Goal: Transaction & Acquisition: Purchase product/service

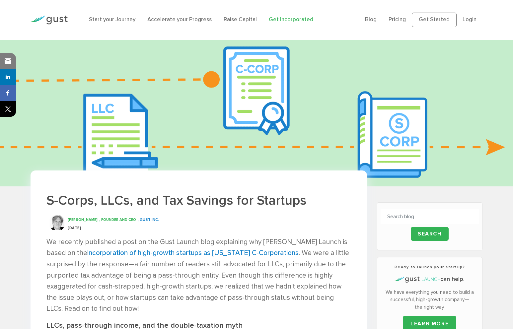
click at [283, 19] on link "Get Incorporated" at bounding box center [291, 19] width 44 height 7
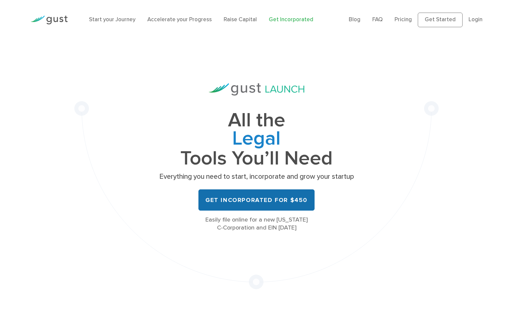
click at [262, 203] on link "Get Incorporated for $450" at bounding box center [256, 199] width 116 height 21
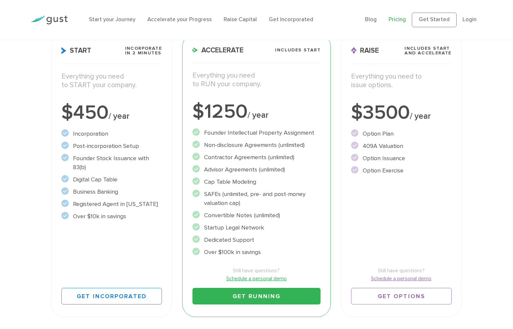
scroll to position [107, 0]
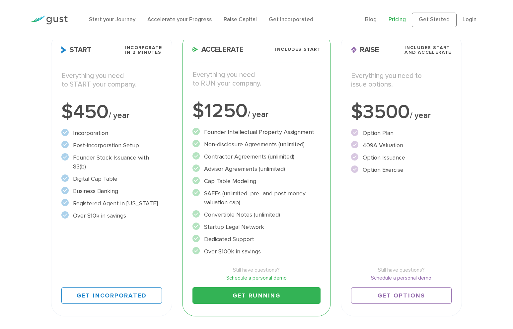
click at [126, 279] on div "Get Incorporated" at bounding box center [111, 290] width 101 height 27
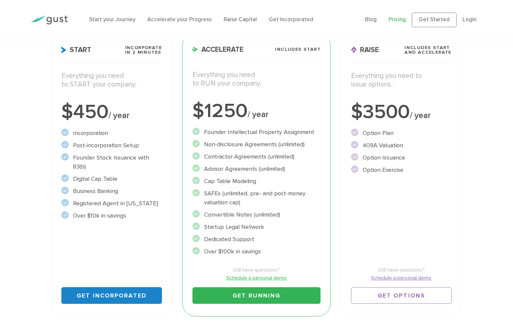
click at [121, 295] on link "Get Incorporated" at bounding box center [111, 295] width 101 height 17
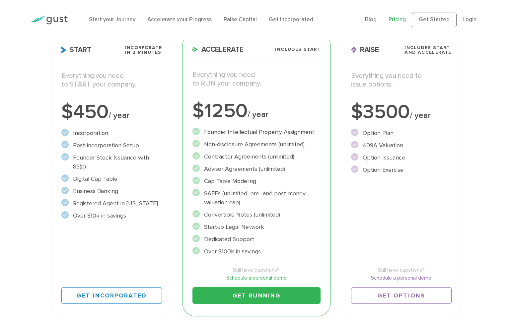
click at [99, 240] on div "Start Incorporate in 2 Minutes Everything you need to START your company. $450 …" at bounding box center [111, 175] width 121 height 284
